Goal: Information Seeking & Learning: Learn about a topic

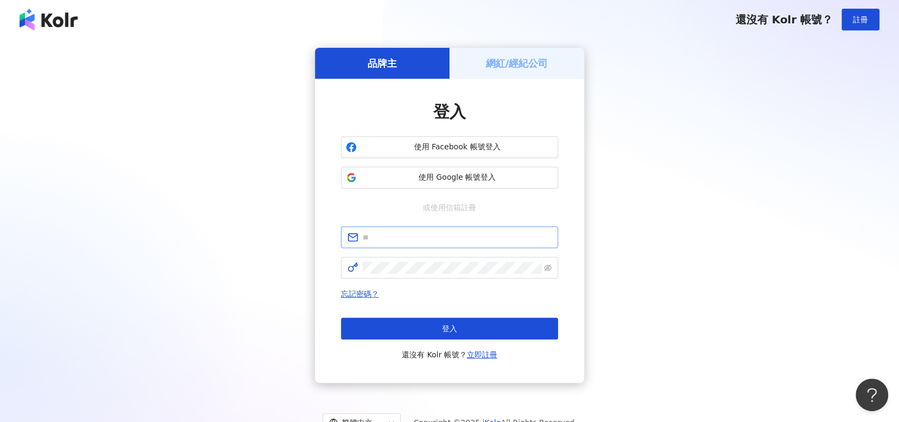
click at [365, 229] on span at bounding box center [449, 237] width 217 height 22
click at [366, 233] on input "text" at bounding box center [457, 237] width 189 height 12
type input "**********"
click button "登入" at bounding box center [449, 329] width 217 height 22
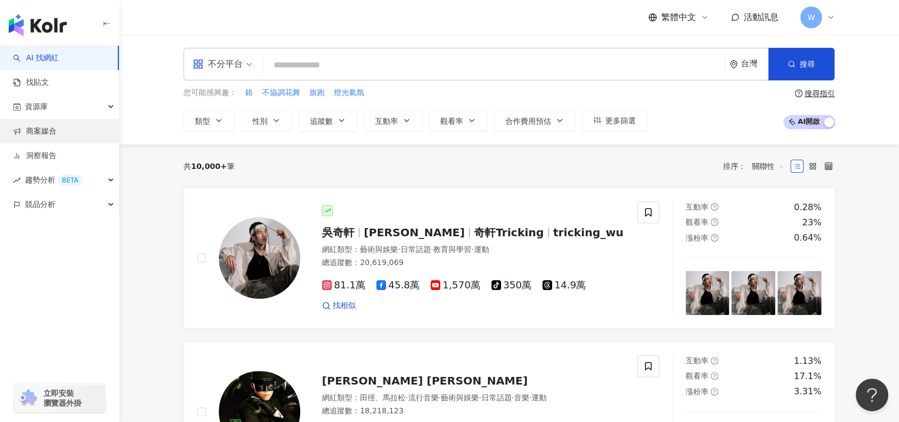
click at [56, 133] on link "商案媒合" at bounding box center [34, 131] width 43 height 11
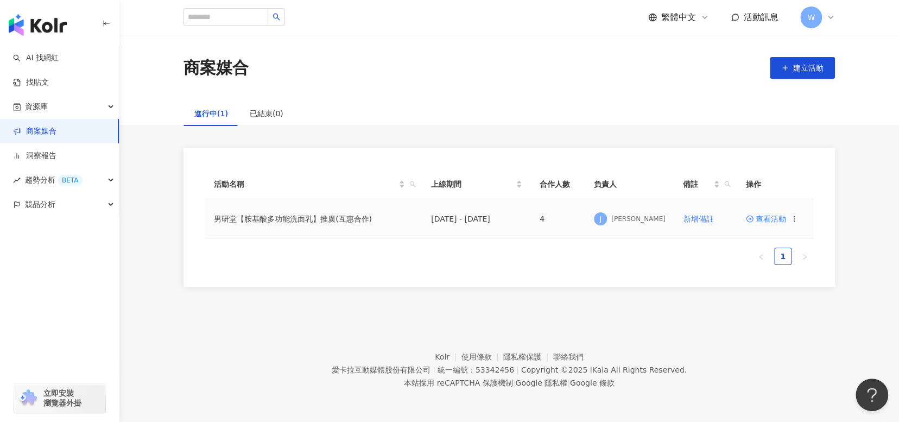
click at [765, 220] on span "查看活動" at bounding box center [766, 219] width 40 height 8
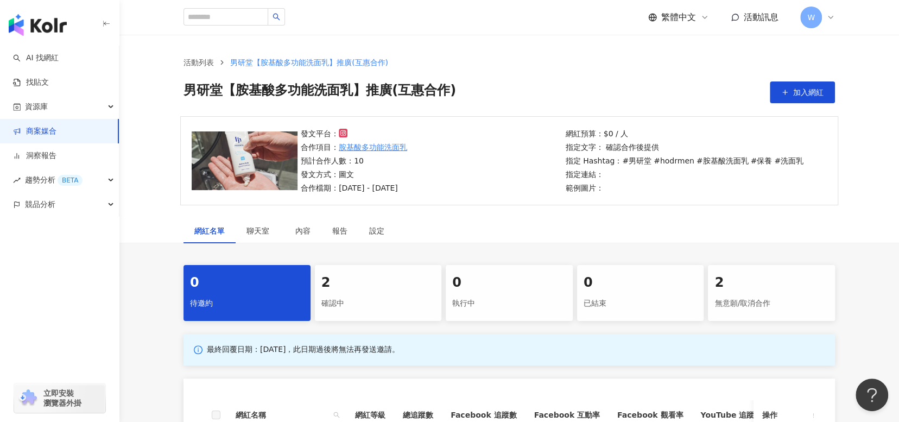
click at [378, 300] on div "確認中" at bounding box center [378, 303] width 114 height 18
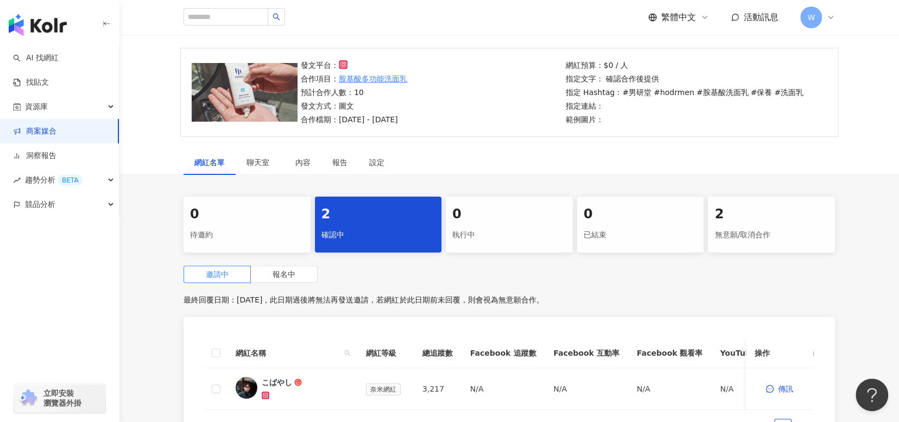
scroll to position [163, 0]
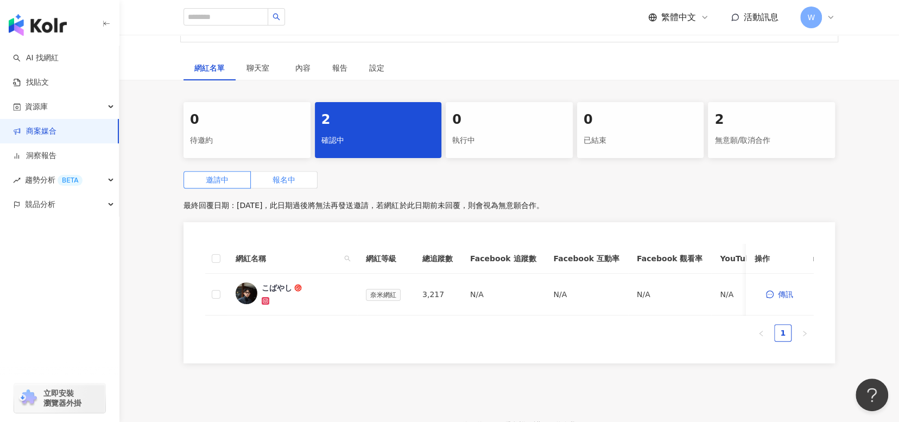
click at [276, 176] on span "報名中" at bounding box center [284, 179] width 23 height 9
click at [268, 289] on div "餅乾" at bounding box center [269, 287] width 15 height 11
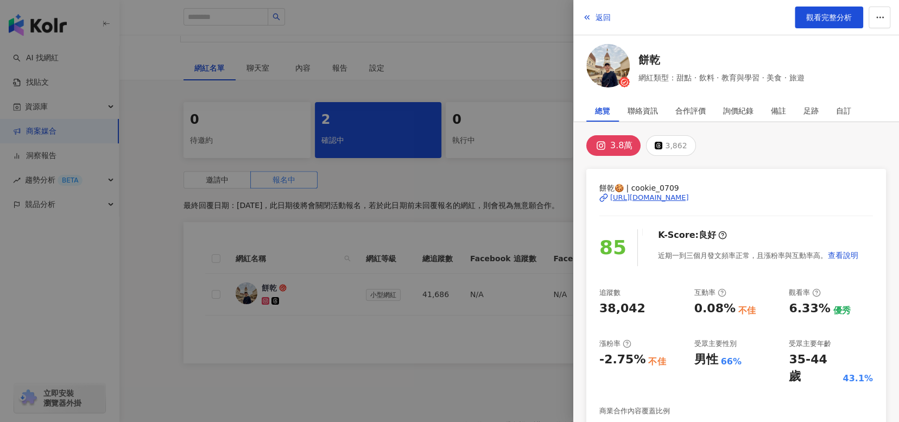
click at [689, 194] on div "[URL][DOMAIN_NAME]" at bounding box center [649, 198] width 79 height 10
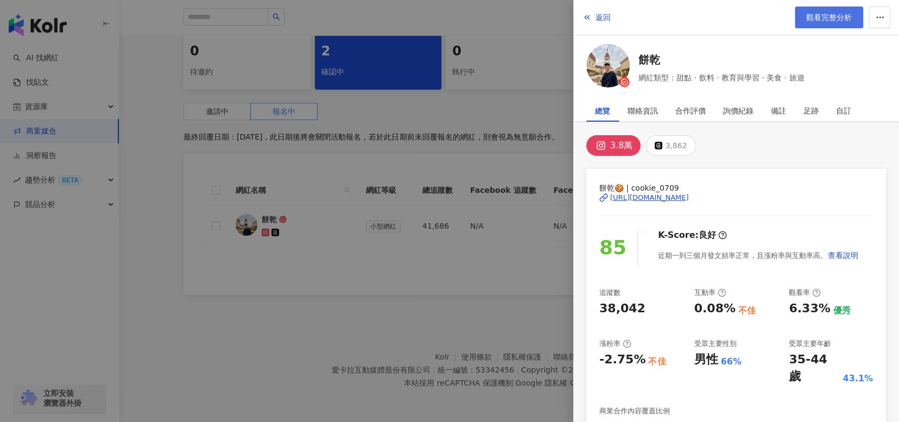
click at [834, 22] on span "觀看完整分析" at bounding box center [829, 17] width 46 height 9
click at [450, 294] on div at bounding box center [449, 211] width 899 height 422
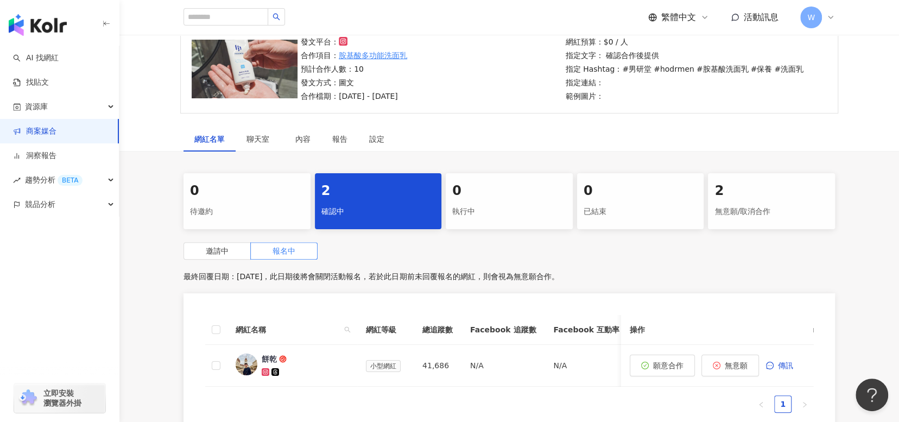
scroll to position [239, 0]
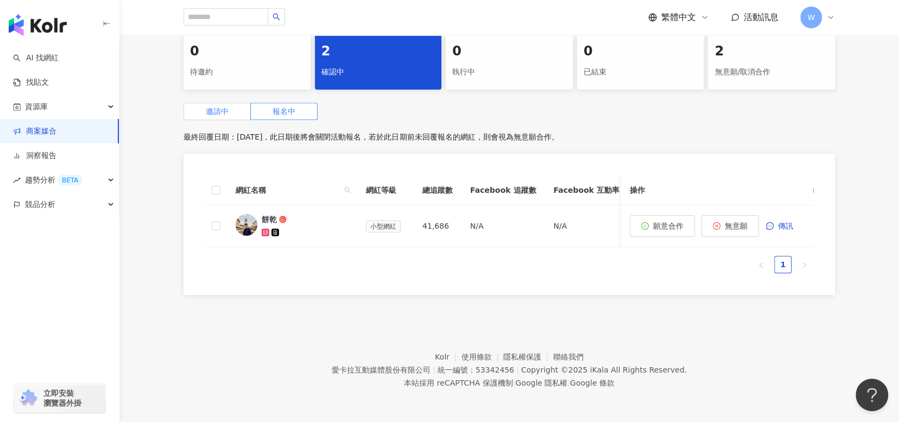
click at [213, 109] on span "邀請中" at bounding box center [217, 111] width 23 height 9
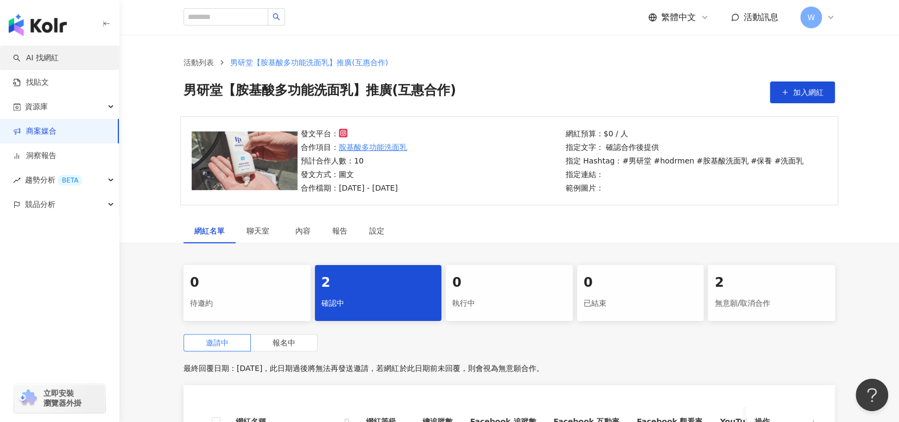
click at [43, 53] on link "AI 找網紅" at bounding box center [36, 58] width 46 height 11
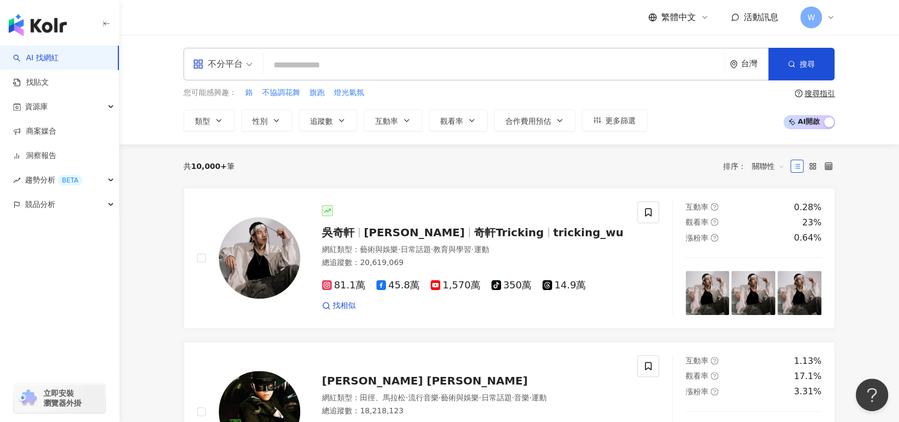
click at [580, 163] on div "共 10,000+ 筆 排序： 關聯性" at bounding box center [510, 165] width 652 height 17
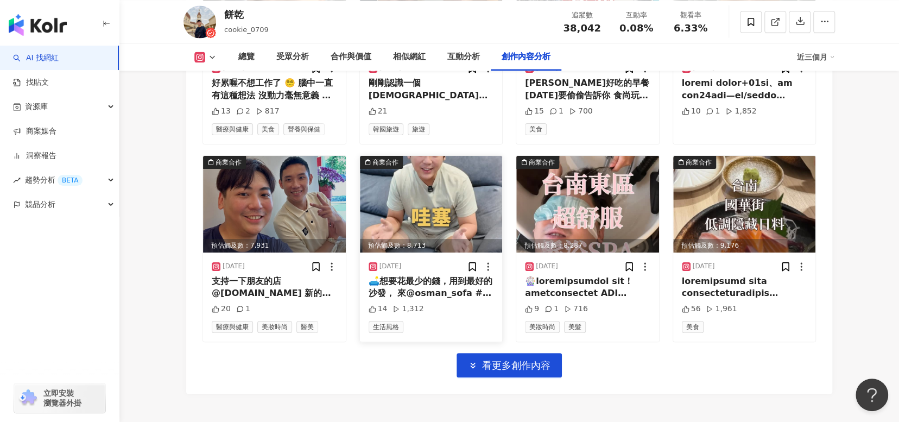
scroll to position [3747, 0]
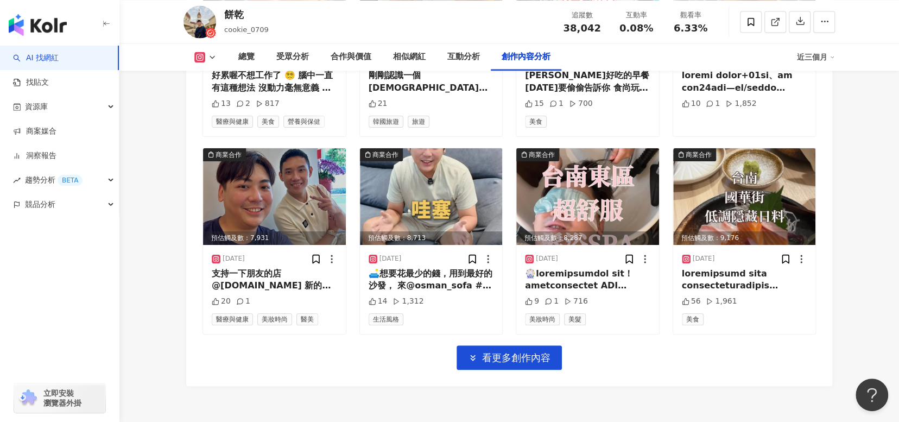
drag, startPoint x: 460, startPoint y: 293, endPoint x: 753, endPoint y: 352, distance: 298.5
click at [753, 352] on div "商業合作 預估觸及數：7,983 [DATE] #加盟 #創業 #餐飲業 #entrepreneur 5 290 商業合作 預估觸及數：8,234 [DATE…" at bounding box center [510, 61] width 614 height 618
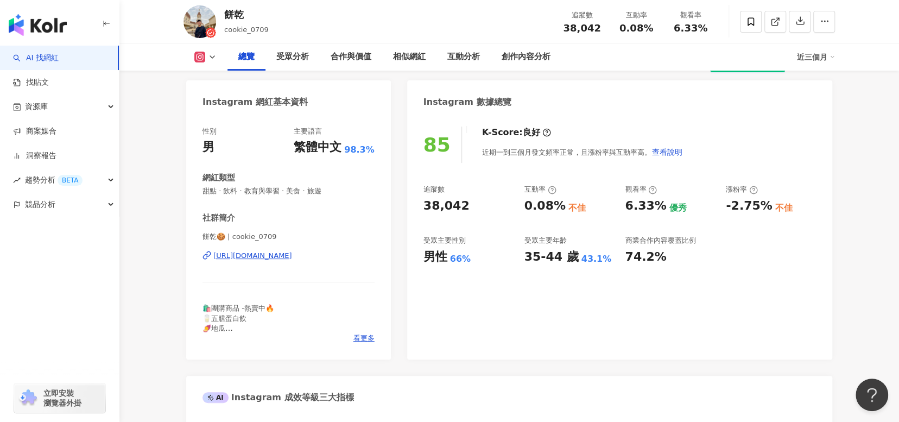
scroll to position [0, 0]
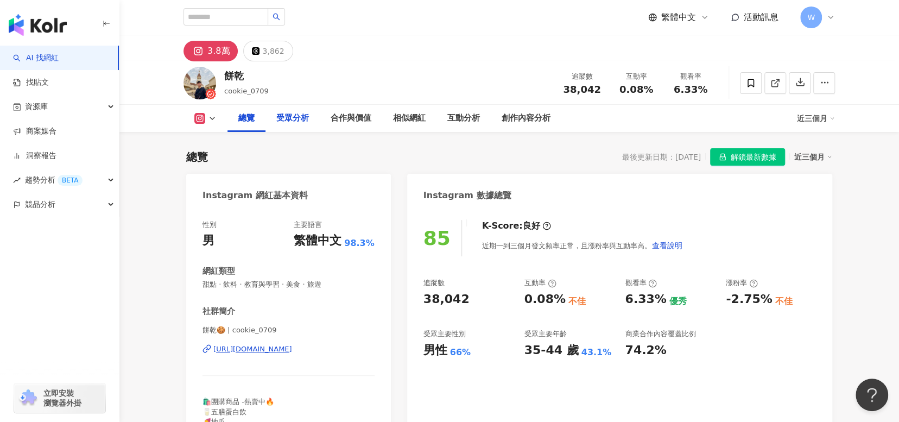
click at [300, 118] on div "受眾分析" at bounding box center [292, 118] width 33 height 13
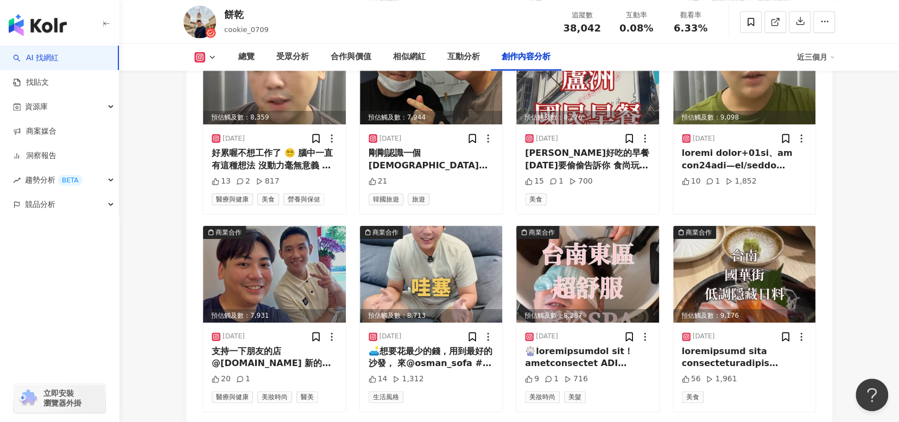
scroll to position [3807, 0]
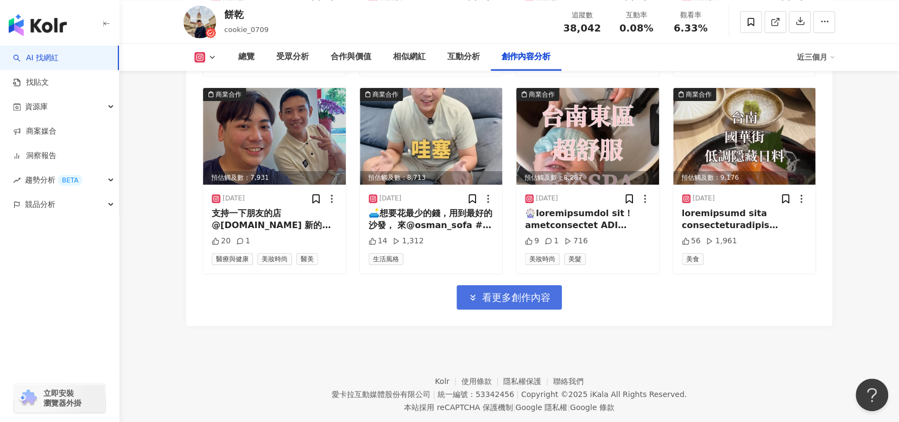
click at [498, 292] on span "看更多創作內容" at bounding box center [516, 298] width 68 height 12
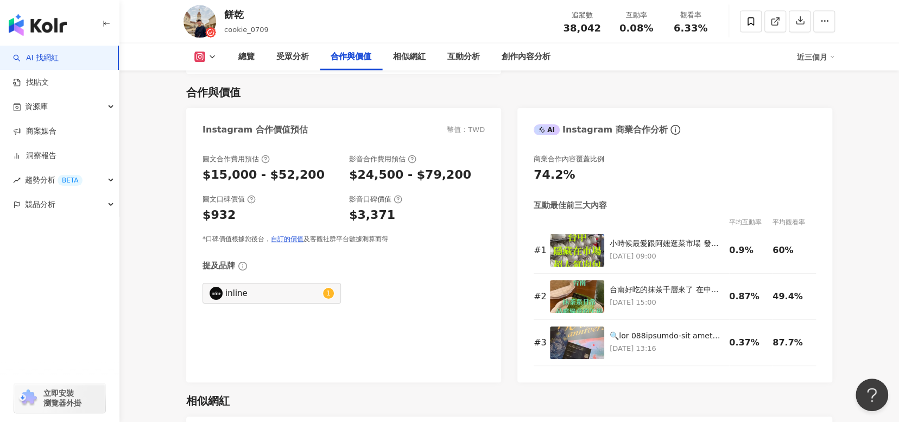
scroll to position [1472, 0]
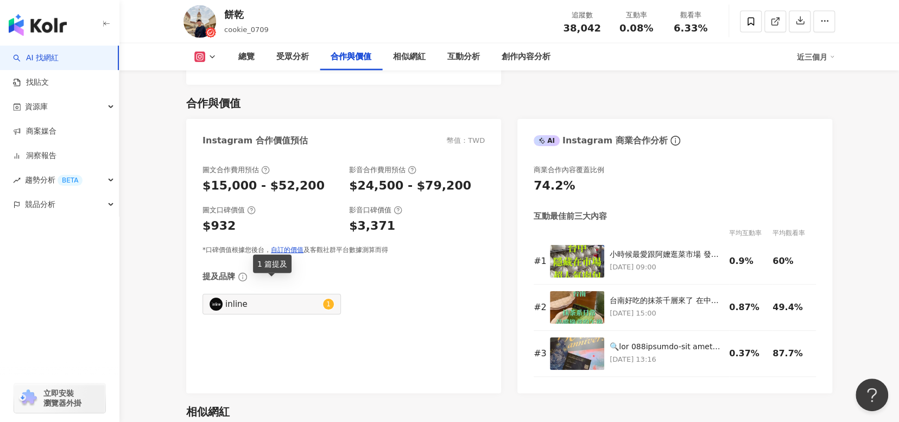
click at [311, 298] on div "inline 1" at bounding box center [272, 304] width 138 height 21
type input "**********"
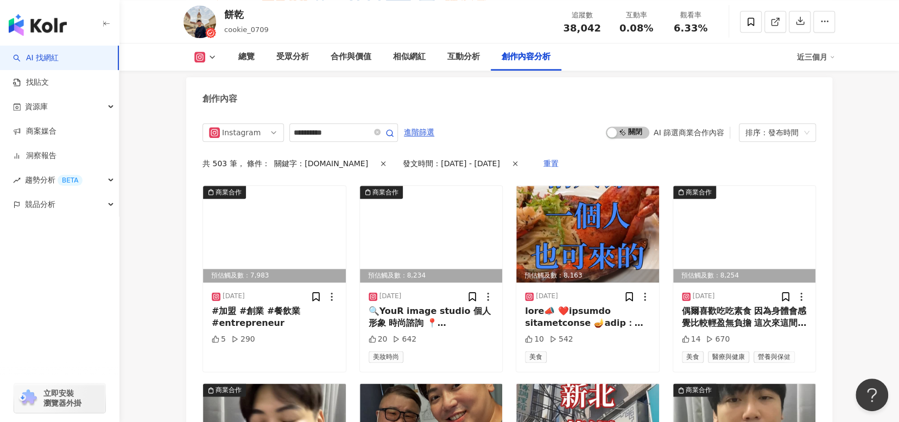
scroll to position [3292, 0]
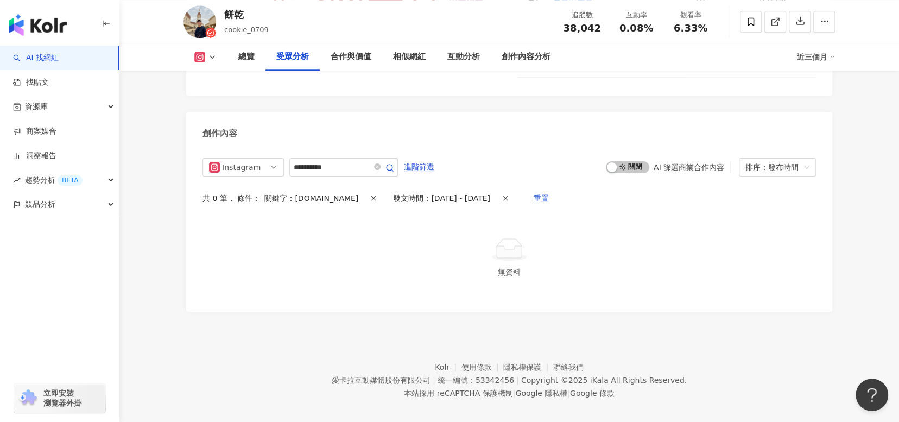
scroll to position [929, 0]
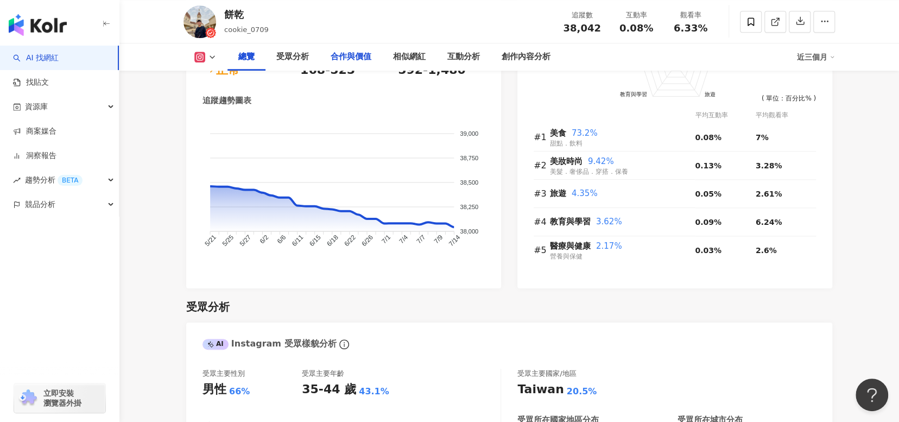
click at [369, 63] on div "合作與價值" at bounding box center [351, 56] width 41 height 13
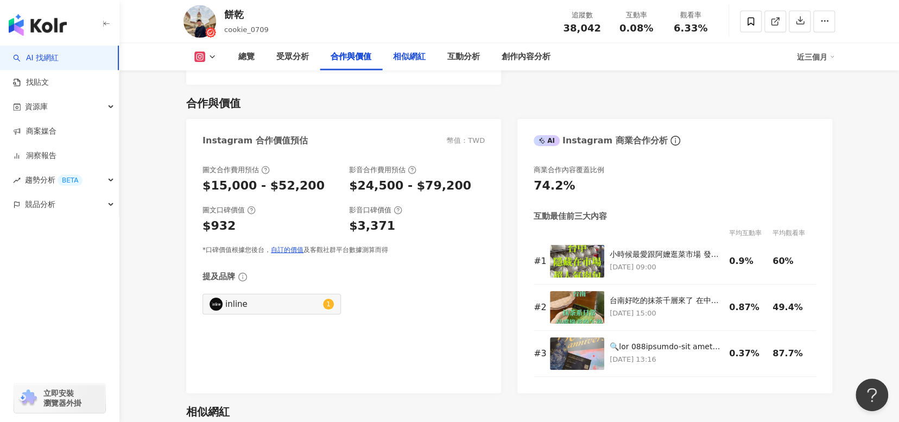
click at [413, 60] on div "相似網紅" at bounding box center [409, 56] width 33 height 13
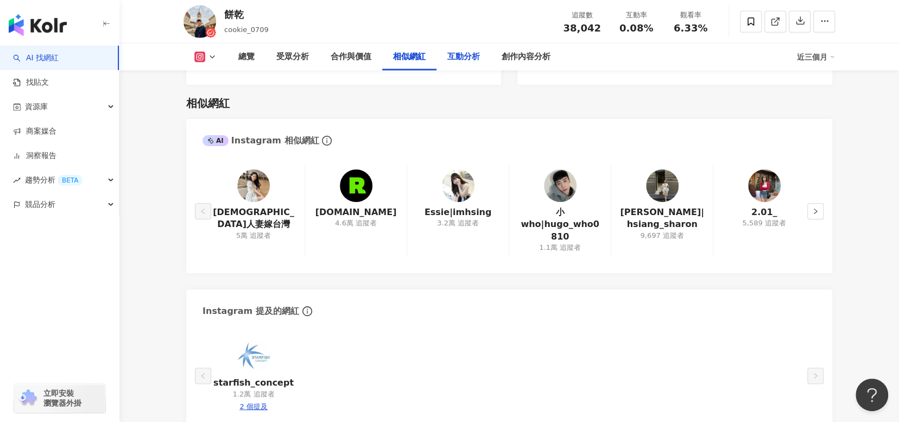
click at [481, 64] on div "互動分析" at bounding box center [464, 56] width 54 height 27
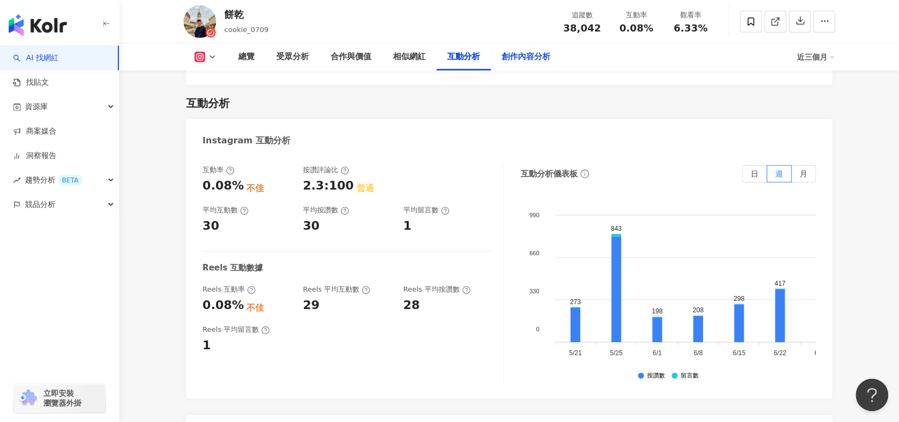
click at [515, 66] on div "創作內容分析" at bounding box center [526, 56] width 71 height 27
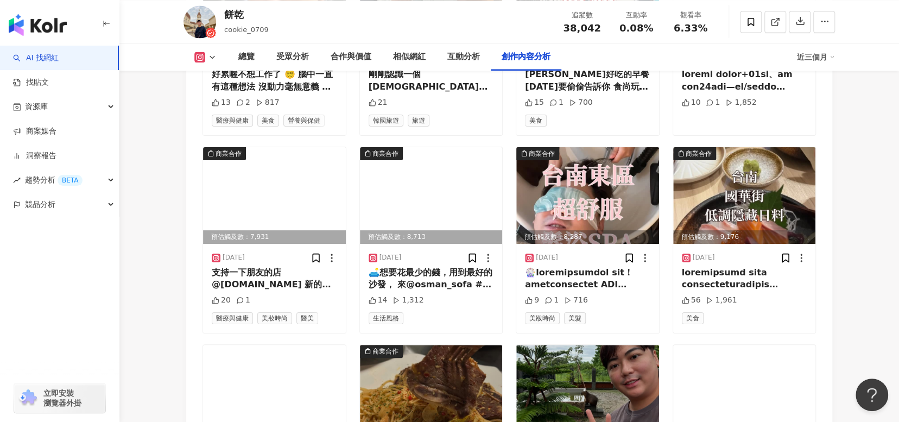
scroll to position [3747, 0]
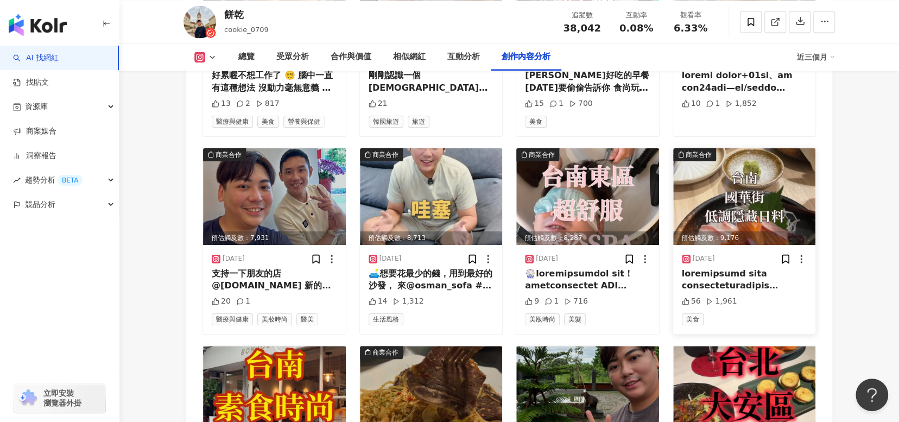
click at [771, 268] on div at bounding box center [744, 280] width 125 height 24
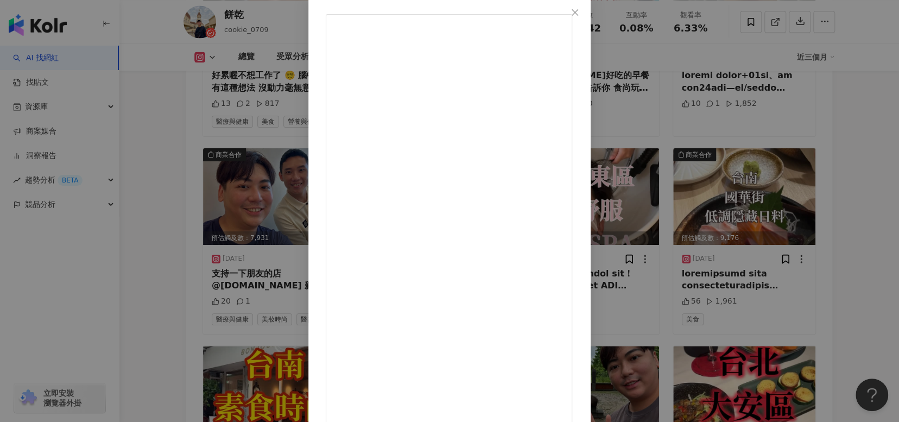
scroll to position [65, 0]
click at [873, 250] on div "餅乾 [DATE] 56 1,961 查看原始貼文" at bounding box center [449, 211] width 899 height 422
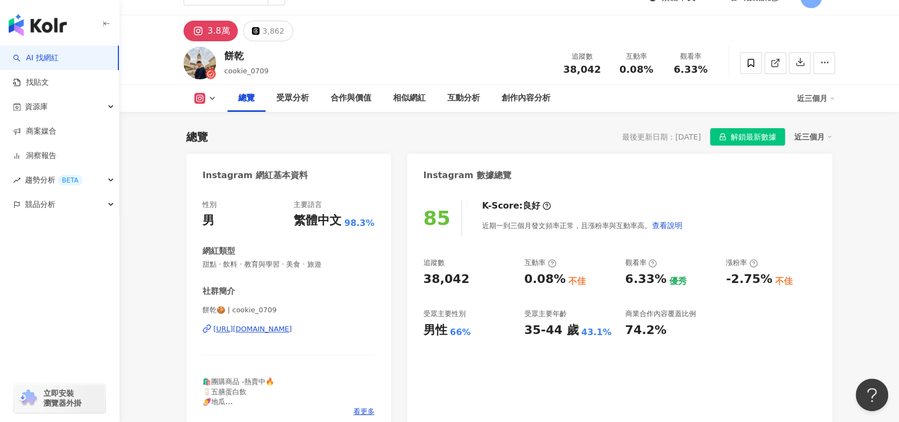
scroll to position [18, 0]
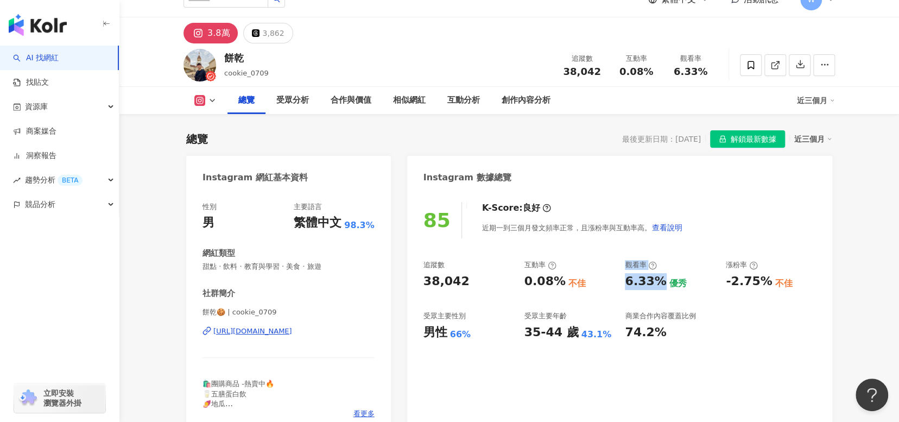
drag, startPoint x: 614, startPoint y: 281, endPoint x: 659, endPoint y: 285, distance: 45.2
click at [659, 285] on div "追蹤數 38,042 互動率 0.08% 不佳 觀看率 6.33% 優秀 漲粉率 -2.75% 不佳 受眾主要性別 男性 66% 受眾主要年齡 35-44 歲…" at bounding box center [620, 300] width 393 height 80
click at [681, 282] on div "6.33% 優秀" at bounding box center [670, 281] width 90 height 17
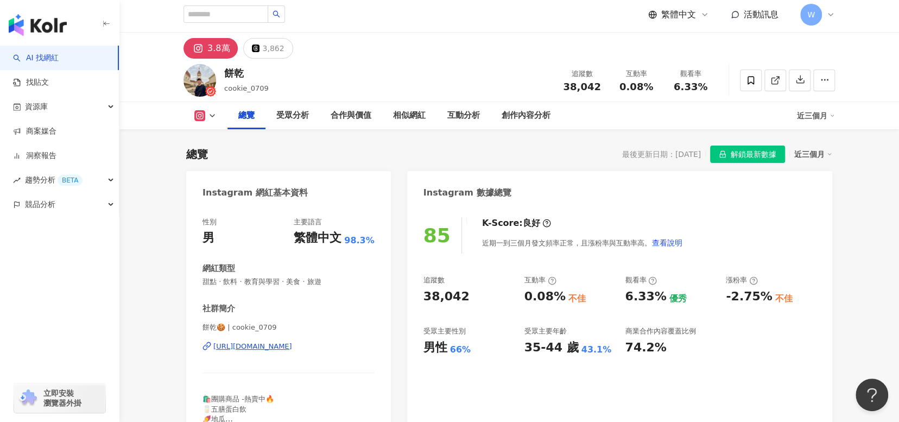
scroll to position [0, 0]
